Goal: Task Accomplishment & Management: Complete application form

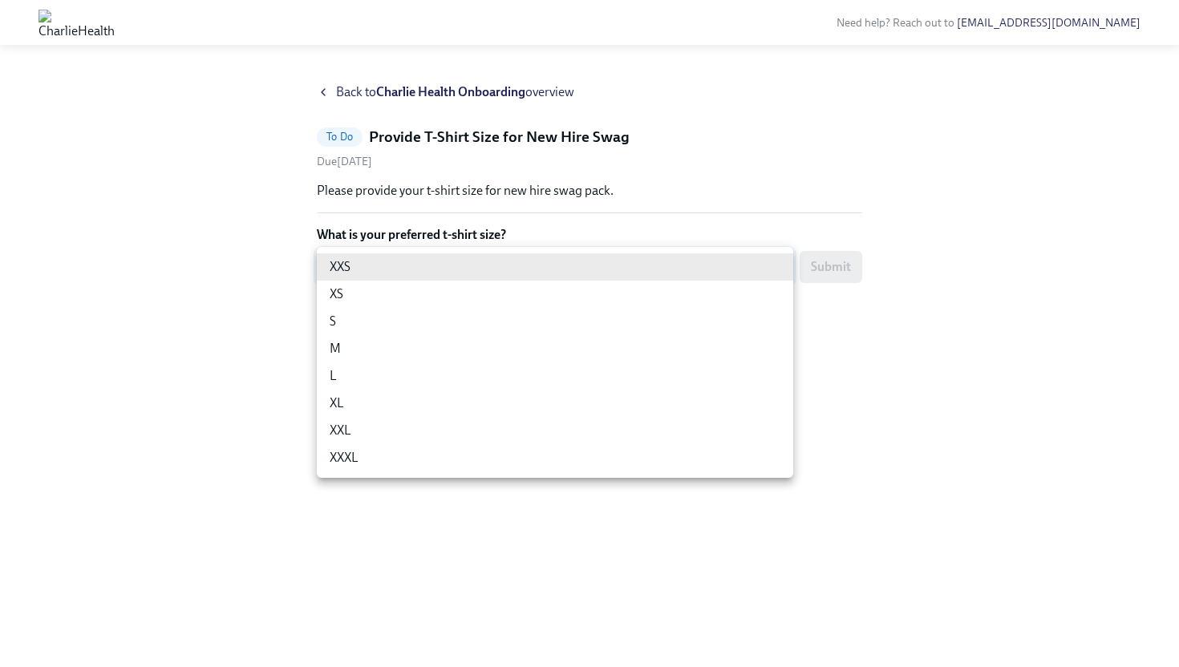
click at [492, 252] on body "Need help? Reach out to [EMAIL_ADDRESS][DOMAIN_NAME] Back to Charlie Health Onb…" at bounding box center [589, 333] width 1179 height 667
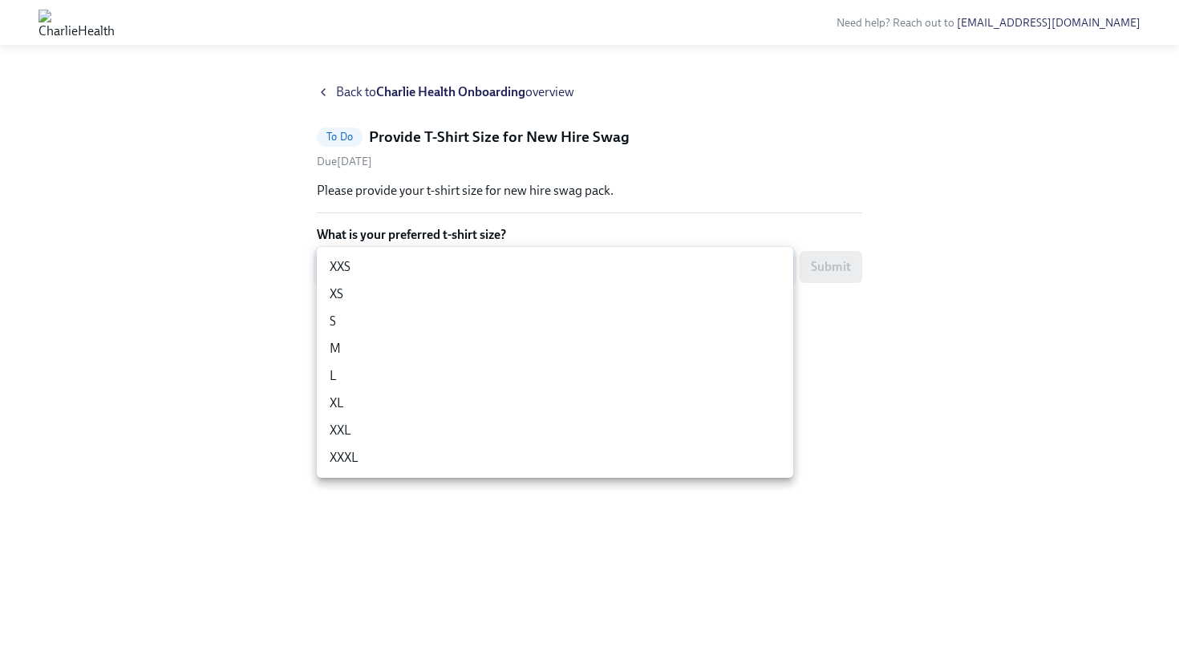
click at [448, 392] on li "XL" at bounding box center [555, 403] width 476 height 27
type input "ghyeC6wAT"
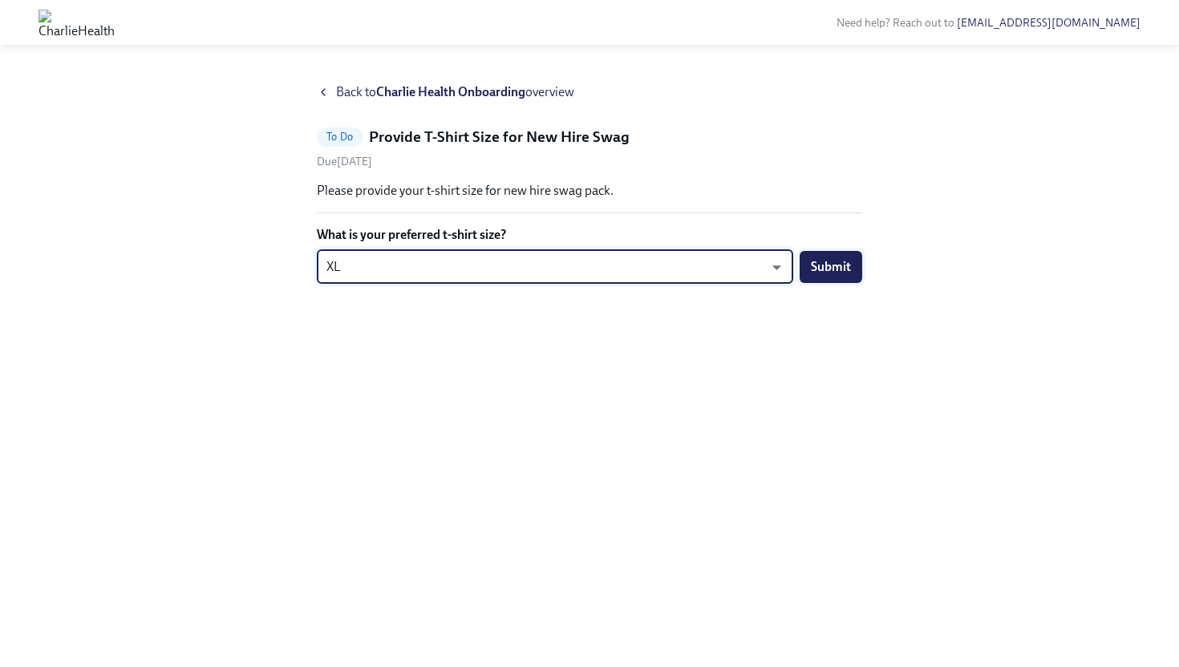
click at [841, 268] on span "Submit" at bounding box center [831, 267] width 40 height 16
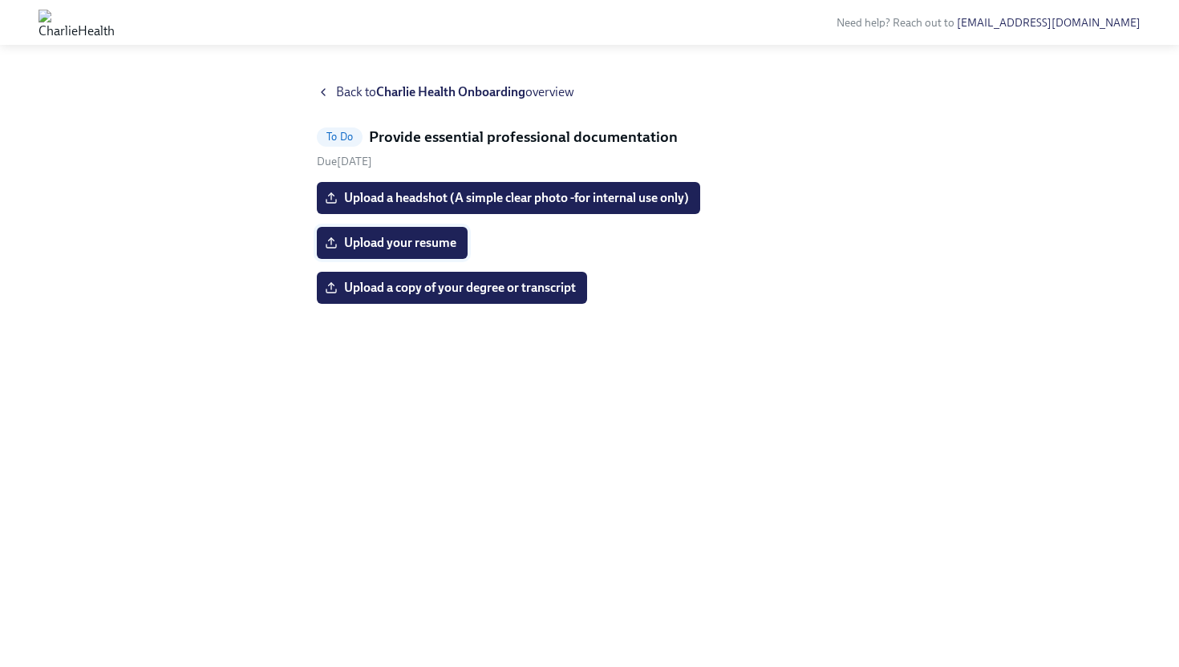
click at [419, 244] on span "Upload your resume" at bounding box center [392, 243] width 128 height 16
click at [0, 0] on input "Upload your resume" at bounding box center [0, 0] width 0 height 0
click at [347, 293] on span "Upload a copy of your degree or transcript" at bounding box center [452, 288] width 248 height 16
click at [0, 0] on input "Upload a copy of your degree or transcript" at bounding box center [0, 0] width 0 height 0
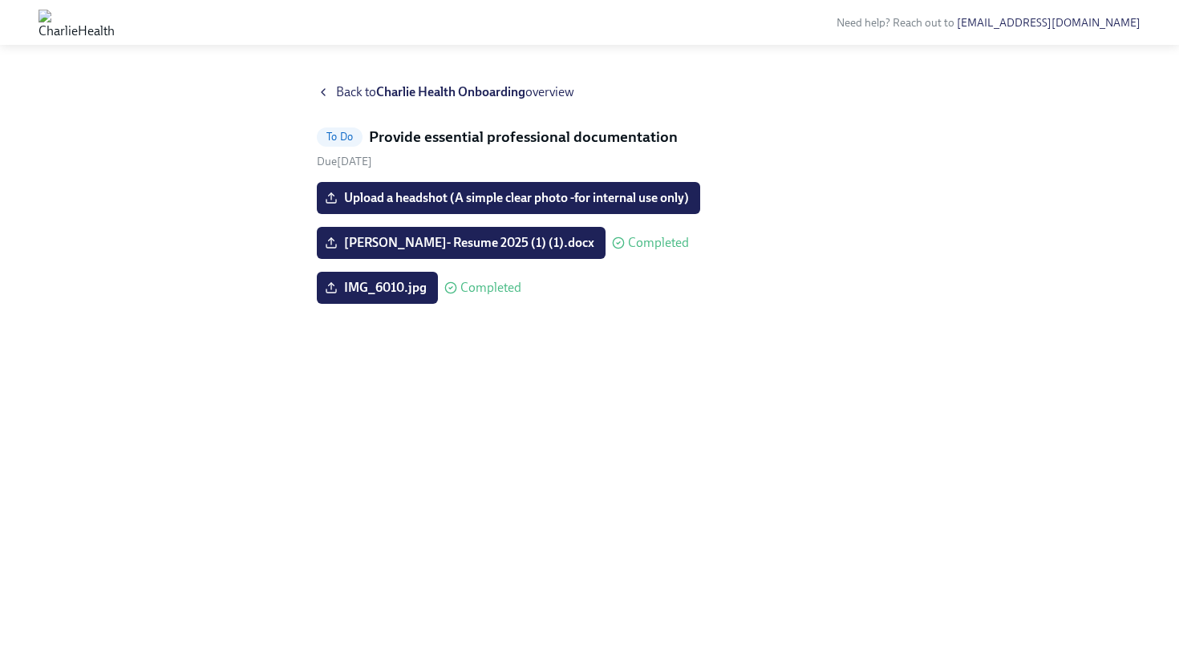
click at [446, 92] on strong "Charlie Health Onboarding" at bounding box center [450, 91] width 149 height 15
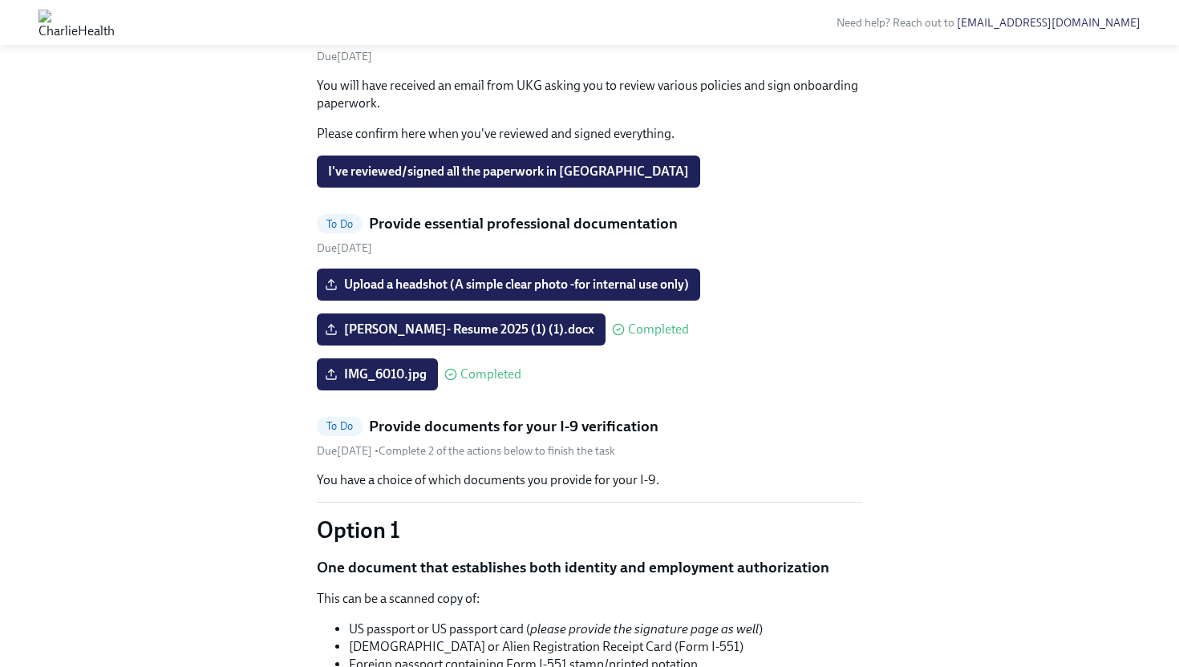
scroll to position [922, 0]
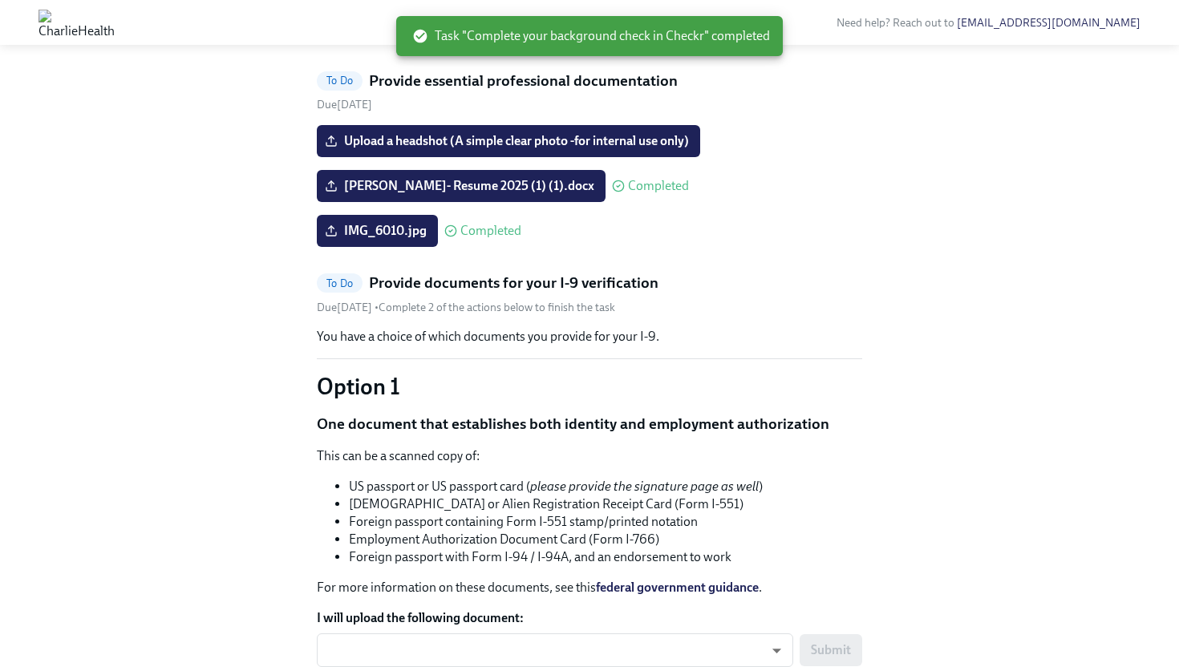
scroll to position [872, 0]
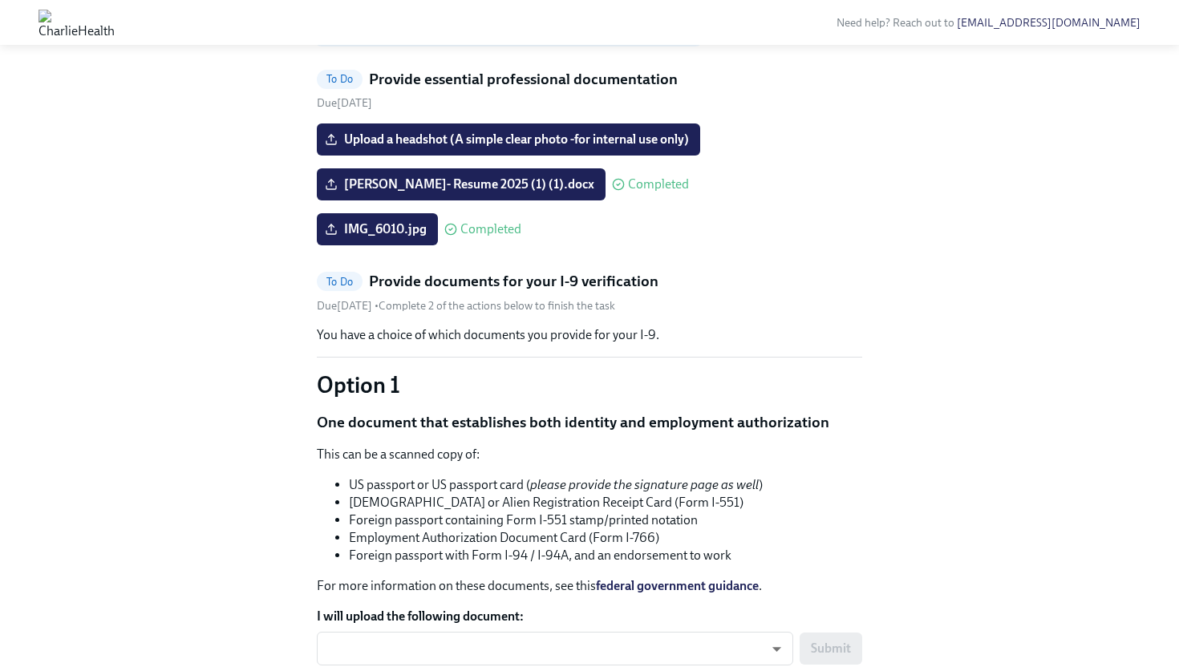
click at [541, 35] on span "I've reviewed/signed all the paperwork in UKG" at bounding box center [508, 27] width 361 height 16
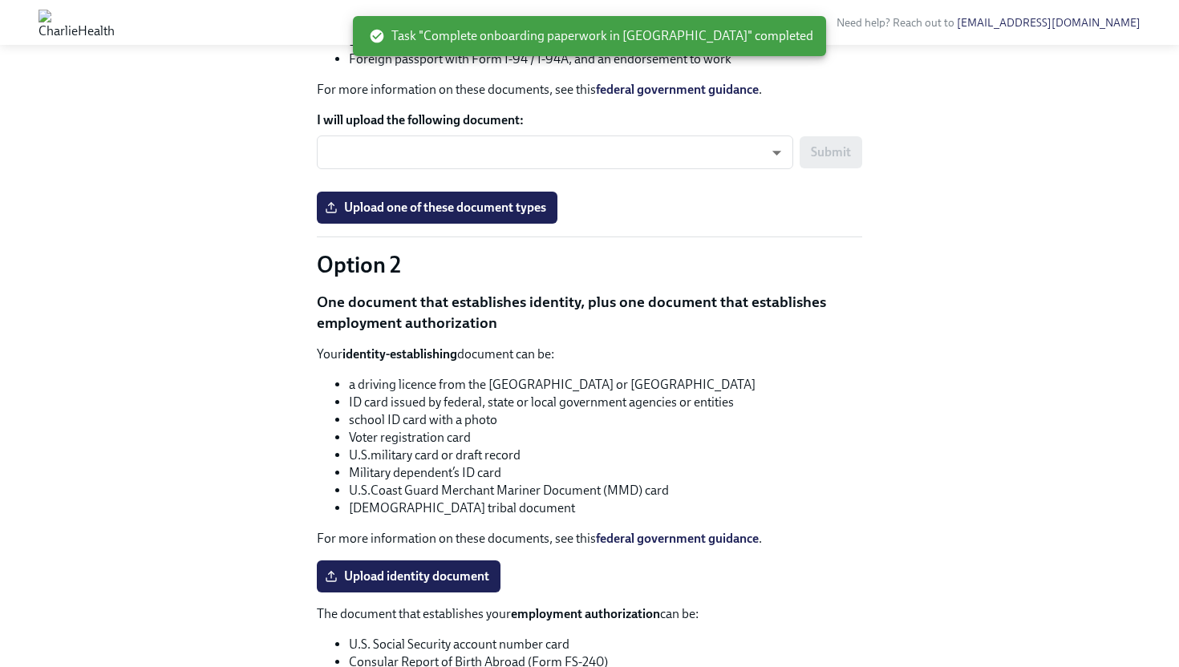
scroll to position [1177, 0]
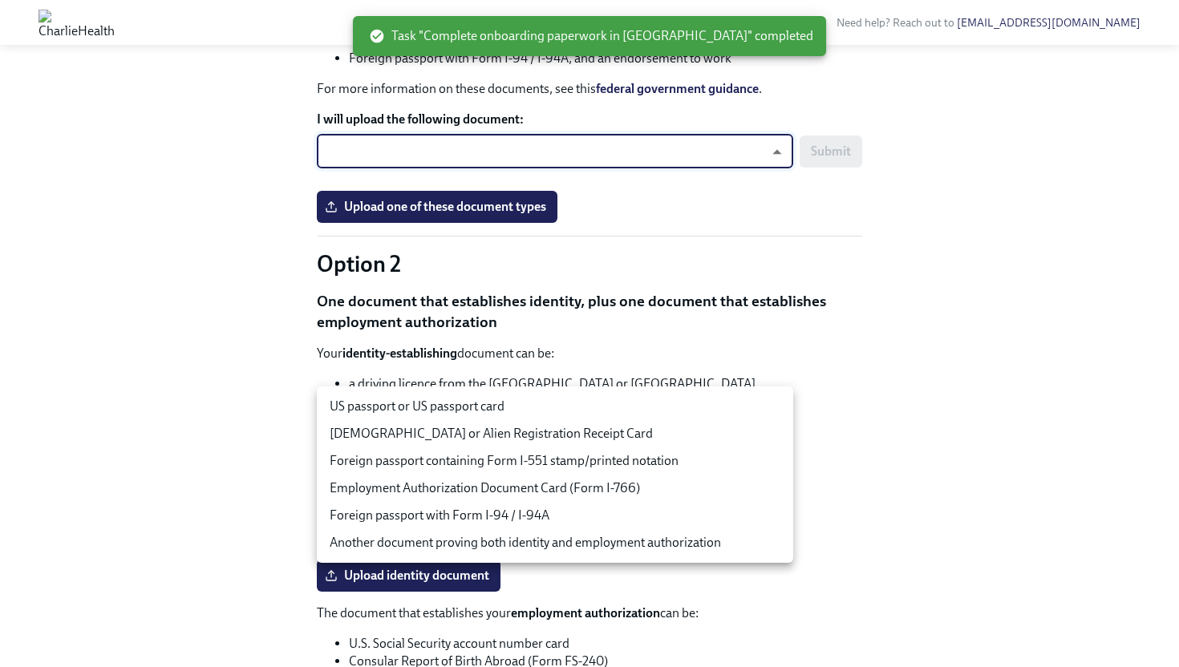
click at [688, 412] on body "Need help? Reach out to hr@charliehealth.com Hi Briana! This is your personal t…" at bounding box center [589, 140] width 1179 height 2634
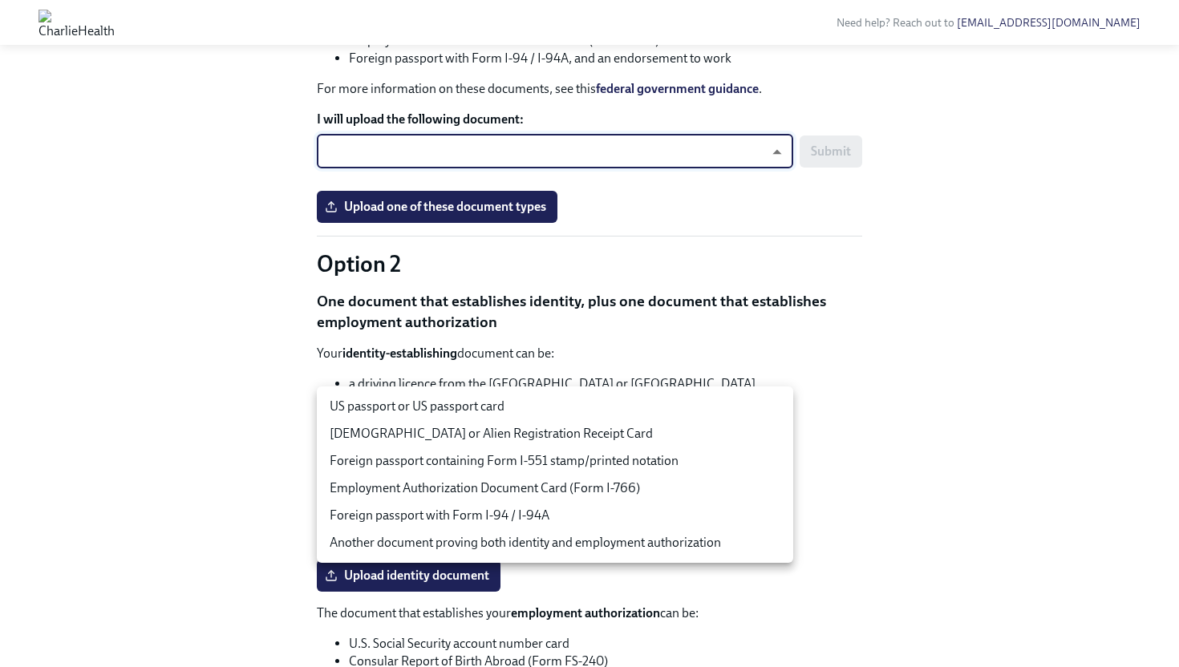
click at [674, 412] on li "US passport or US passport card" at bounding box center [555, 406] width 476 height 27
type input "tm035QtdH"
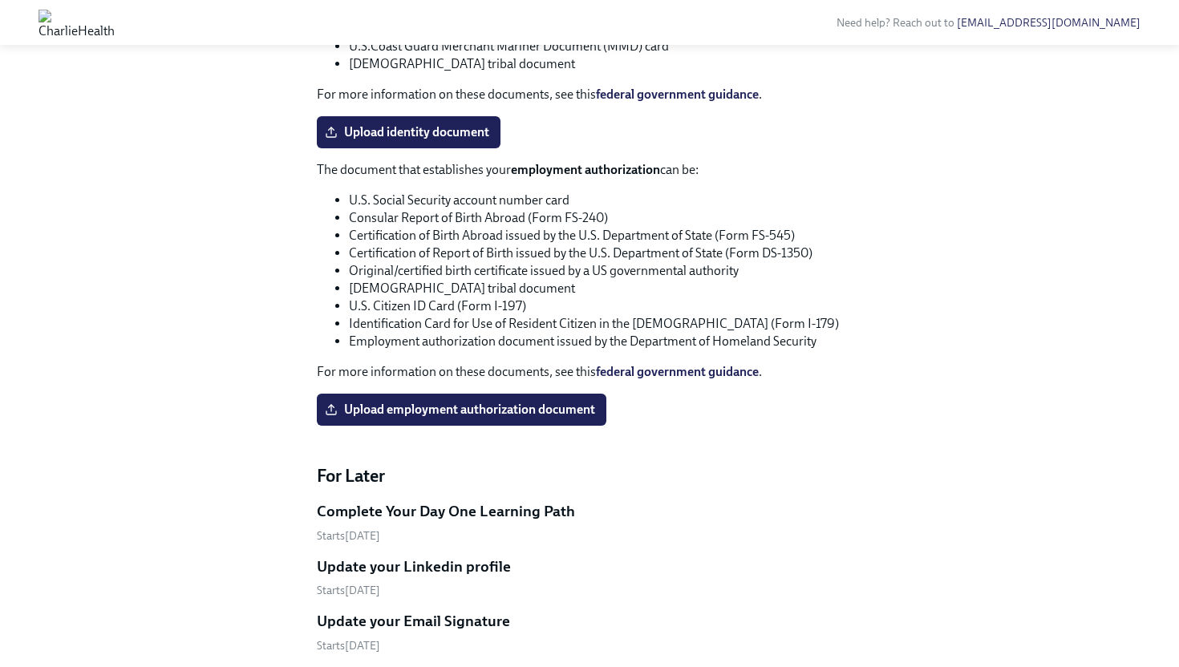
scroll to position [1622, 0]
click at [431, 140] on span "Upload identity document" at bounding box center [408, 132] width 161 height 16
click at [0, 0] on input "Upload identity document" at bounding box center [0, 0] width 0 height 0
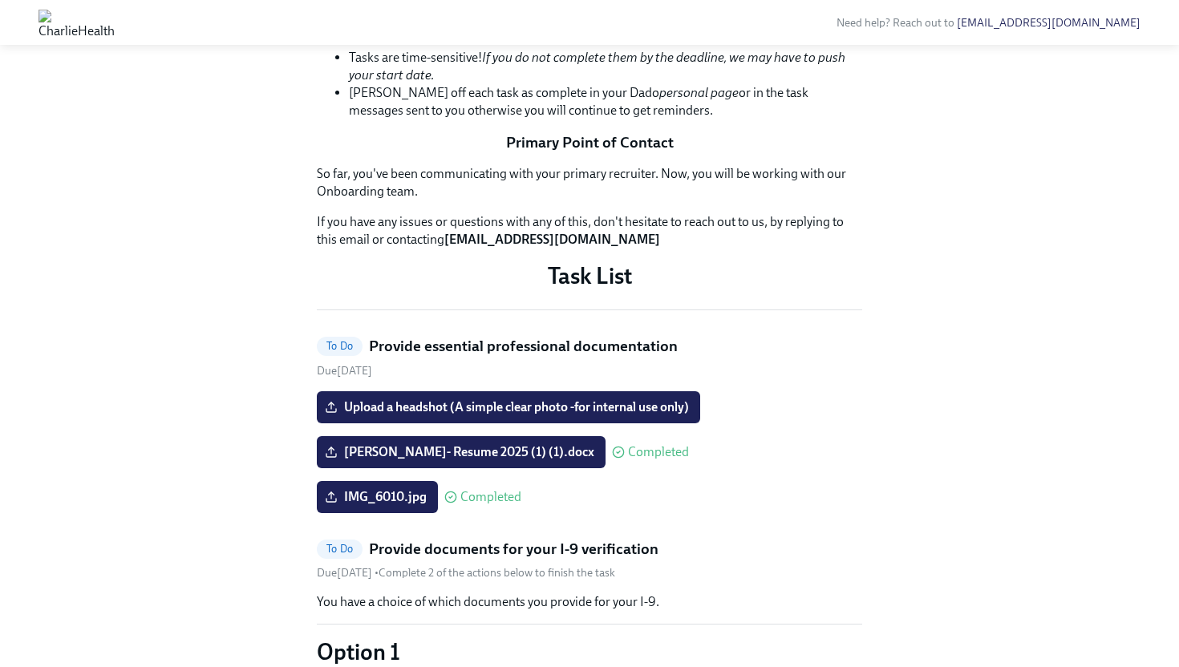
scroll to position [0, 0]
